Goal: Find specific page/section: Find specific page/section

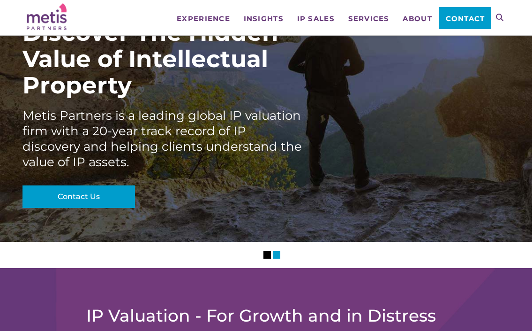
scroll to position [47, 0]
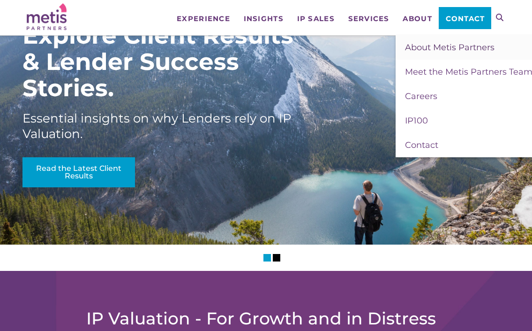
click at [429, 47] on span "About Metis Partners" at bounding box center [450, 47] width 90 height 10
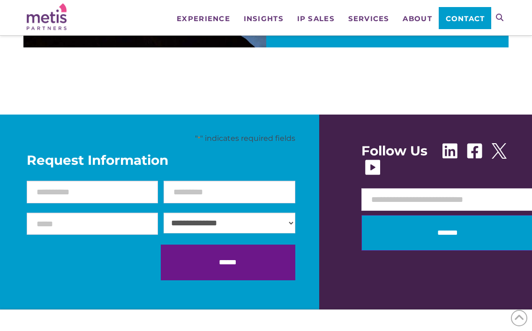
scroll to position [1500, 0]
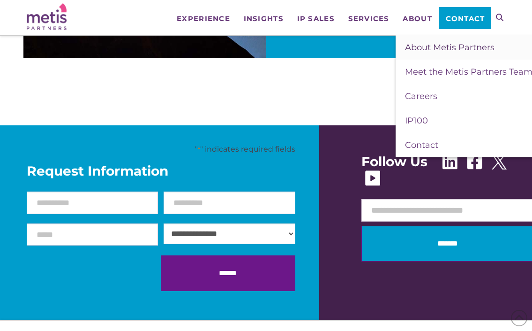
click at [414, 46] on span "About Metis Partners" at bounding box center [450, 47] width 90 height 10
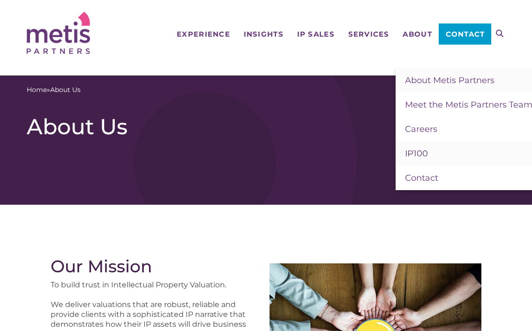
click at [414, 148] on span "IP100" at bounding box center [416, 153] width 23 height 10
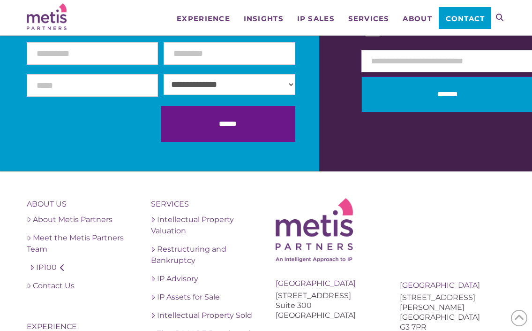
scroll to position [2063, 0]
